Goal: Task Accomplishment & Management: Use online tool/utility

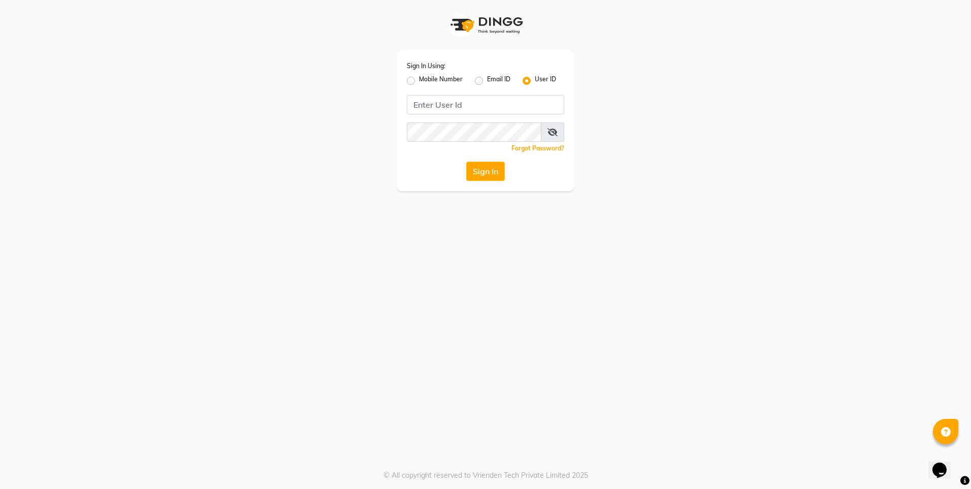
click at [436, 114] on div "Sign In Using: Mobile Number Email ID User ID Remember me Forgot Password? Sign…" at bounding box center [486, 120] width 178 height 141
click at [441, 104] on input "Username" at bounding box center [485, 104] width 157 height 19
type input "e2555-01"
click at [477, 173] on button "Sign In" at bounding box center [485, 171] width 39 height 19
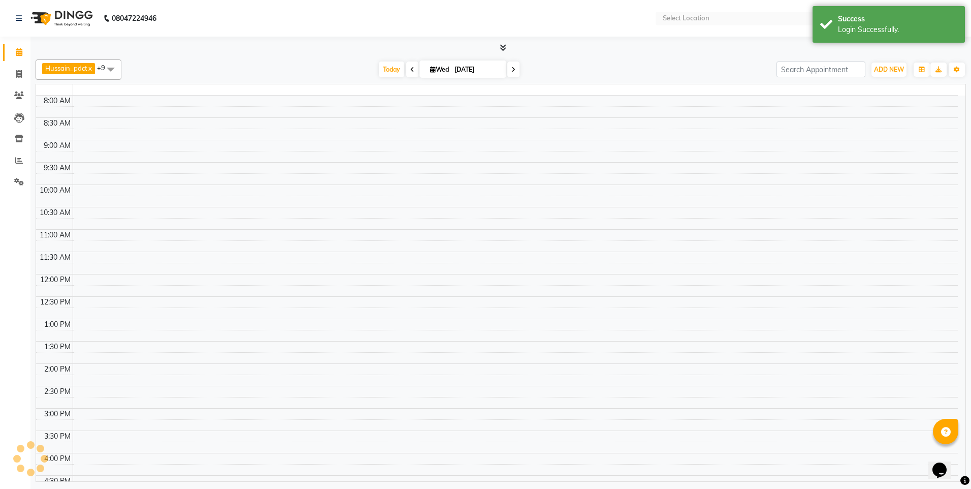
select select "en"
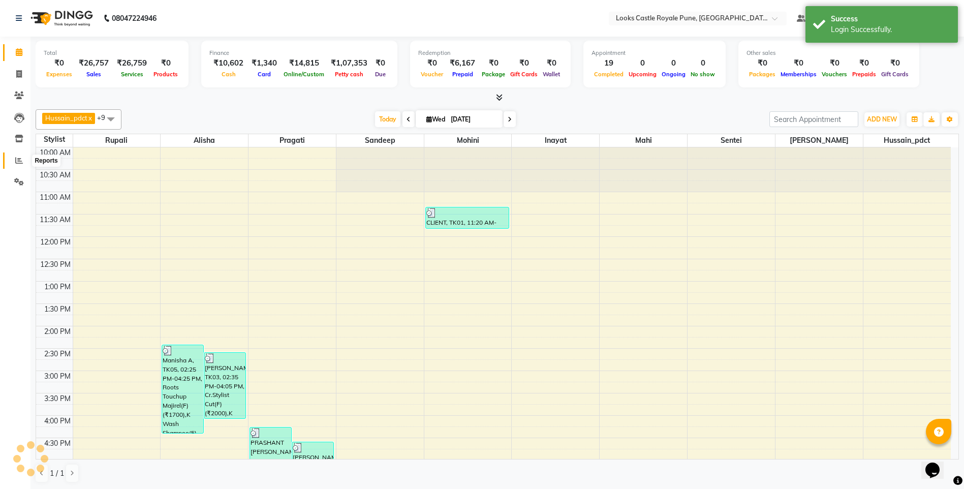
click at [13, 156] on span at bounding box center [19, 161] width 18 height 12
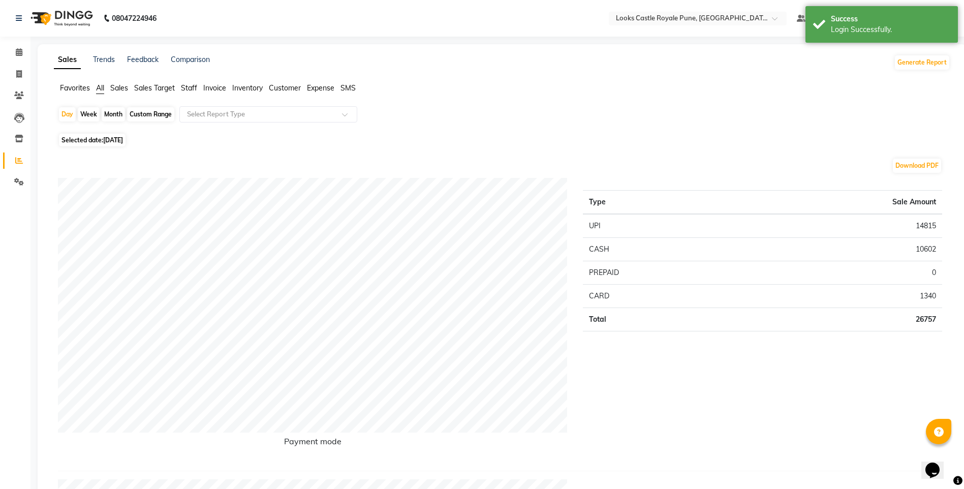
click at [196, 91] on span "Staff" at bounding box center [189, 87] width 16 height 9
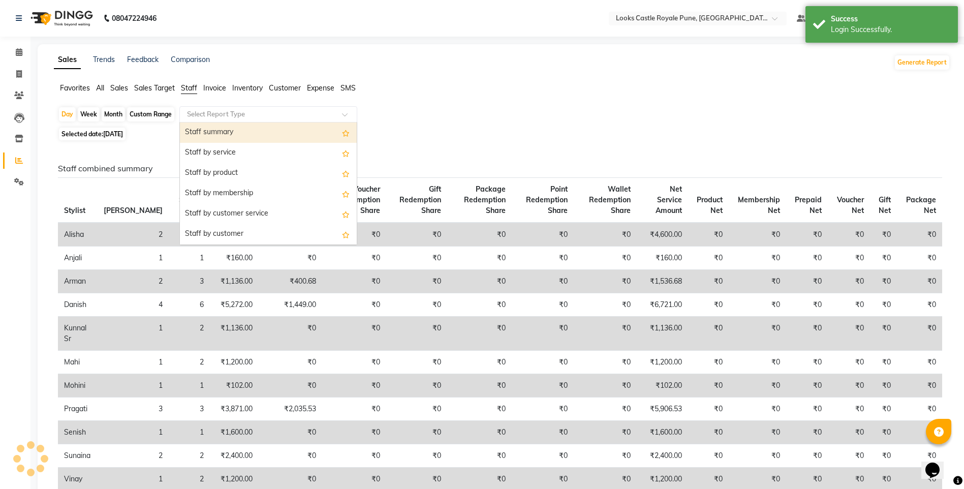
click at [205, 115] on input "text" at bounding box center [258, 114] width 146 height 10
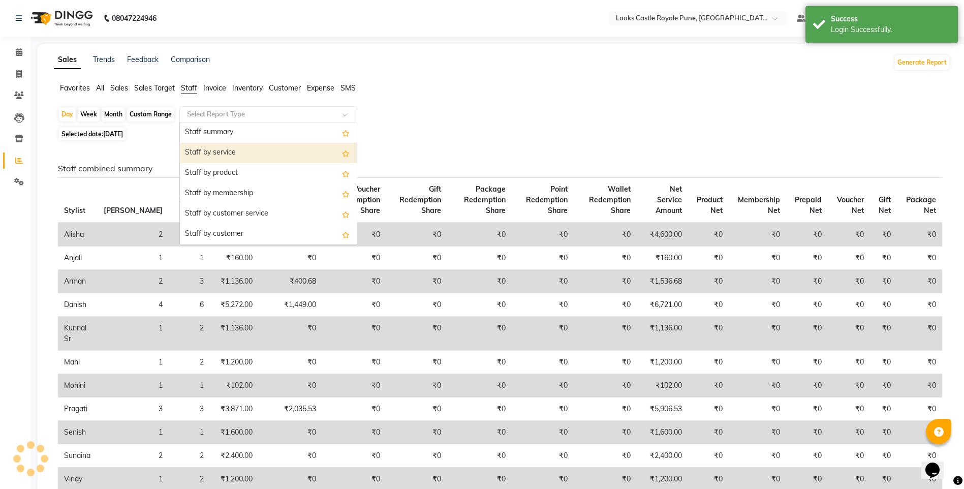
click at [223, 156] on div "Staff by service" at bounding box center [268, 153] width 177 height 20
select select "full_report"
select select "csv"
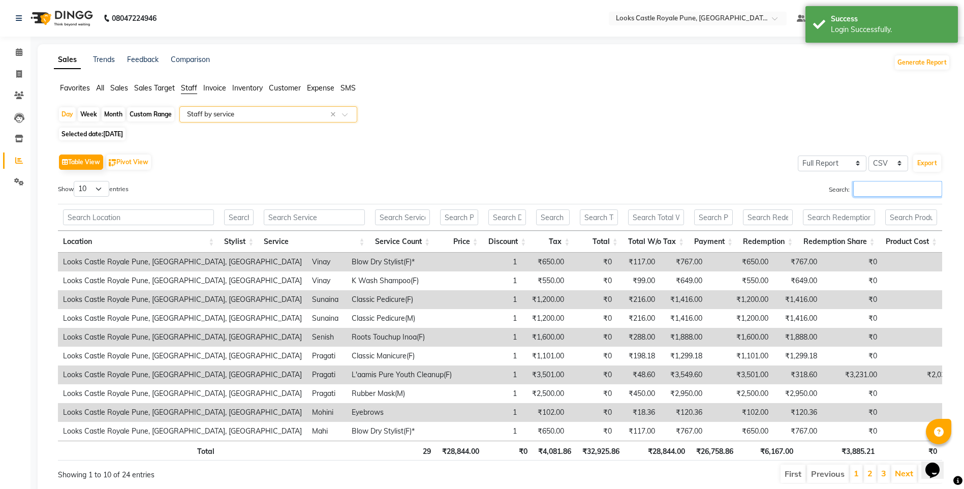
click at [877, 193] on input "Search:" at bounding box center [897, 189] width 89 height 16
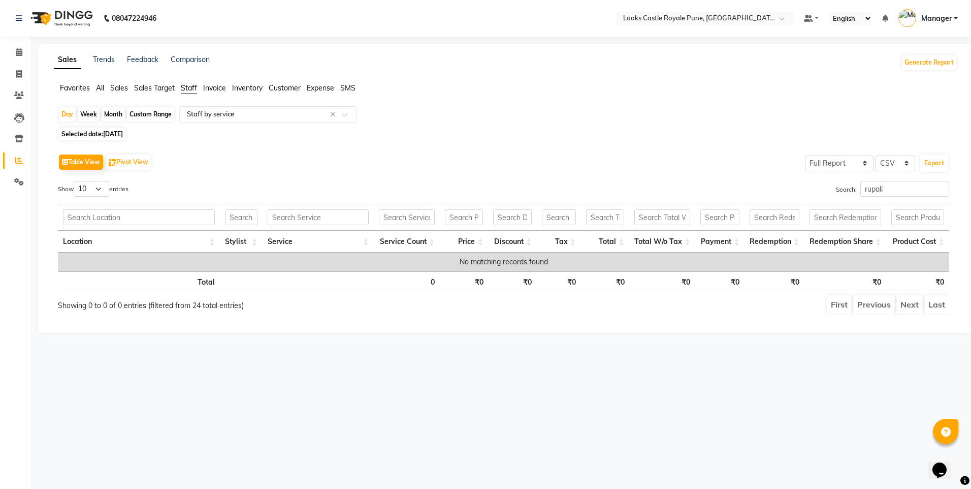
drag, startPoint x: 887, startPoint y: 180, endPoint x: 831, endPoint y: 191, distance: 57.9
click at [831, 191] on div "Table View Pivot View Select Full Report Filtered Report Select CSV PDF Export …" at bounding box center [504, 232] width 892 height 163
click at [869, 191] on input "rupali" at bounding box center [905, 189] width 89 height 16
type input "parv"
